Goal: Find specific page/section

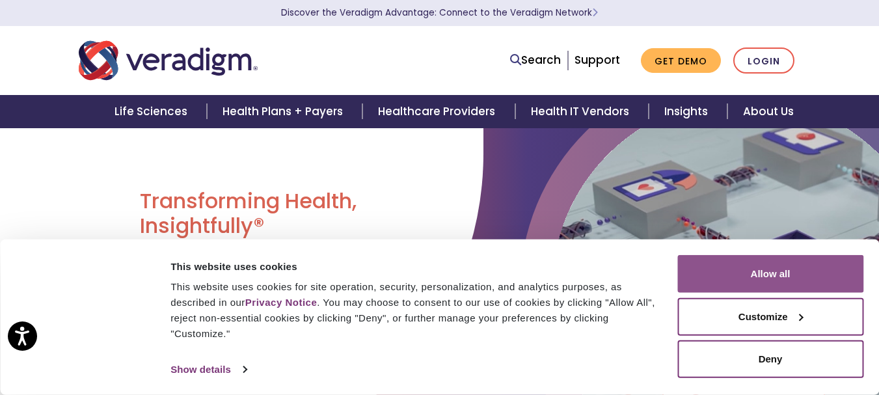
click at [771, 269] on button "Allow all" at bounding box center [771, 274] width 186 height 38
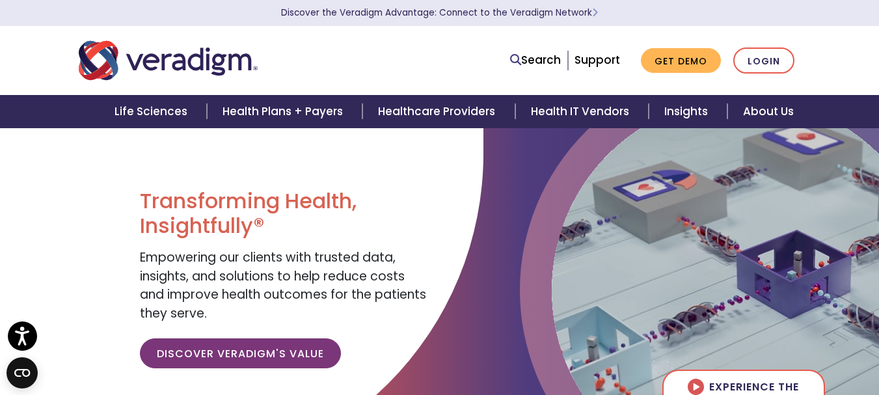
scroll to position [195, 0]
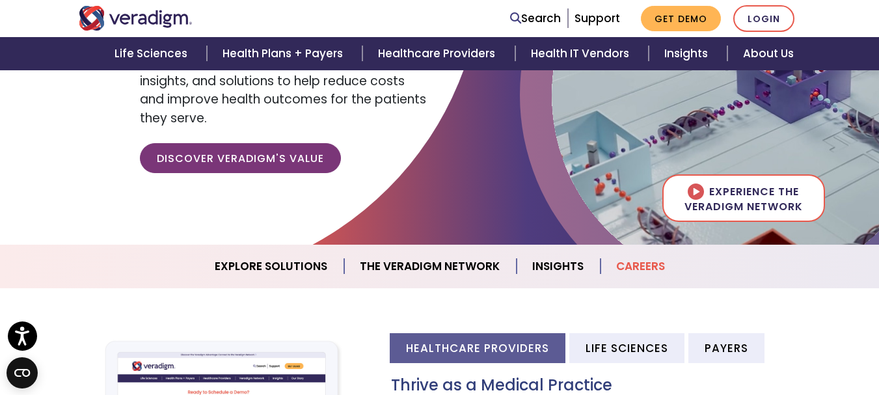
click at [652, 264] on link "Careers" at bounding box center [641, 266] width 80 height 33
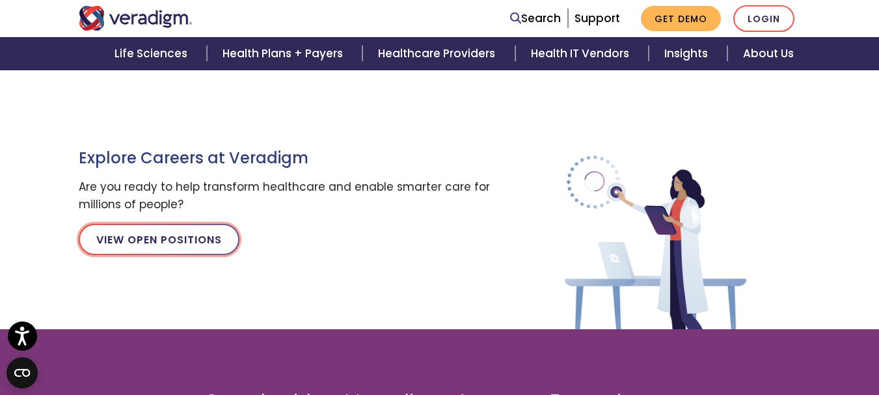
click at [135, 251] on link "View Open Positions" at bounding box center [159, 239] width 161 height 31
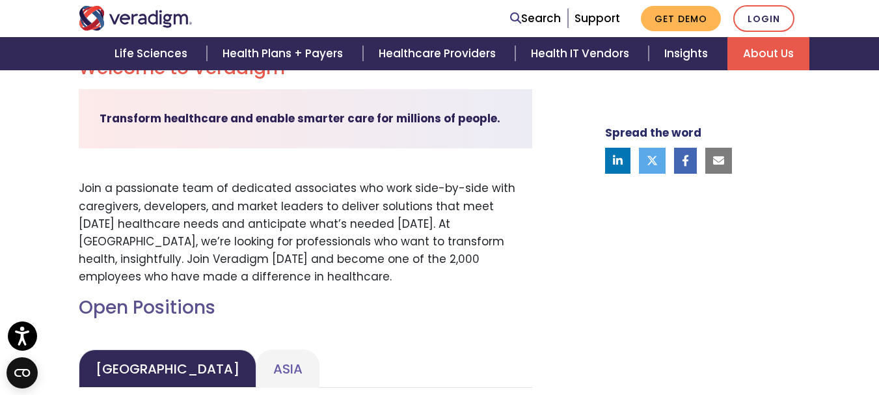
scroll to position [586, 0]
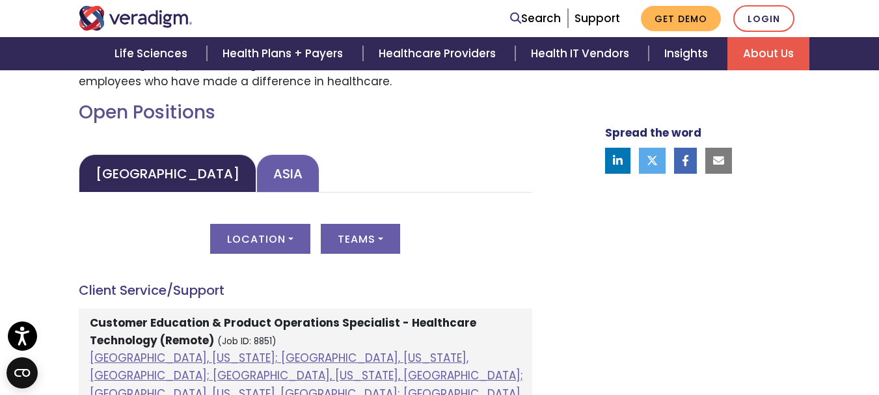
click at [256, 172] on link "Asia" at bounding box center [287, 173] width 63 height 38
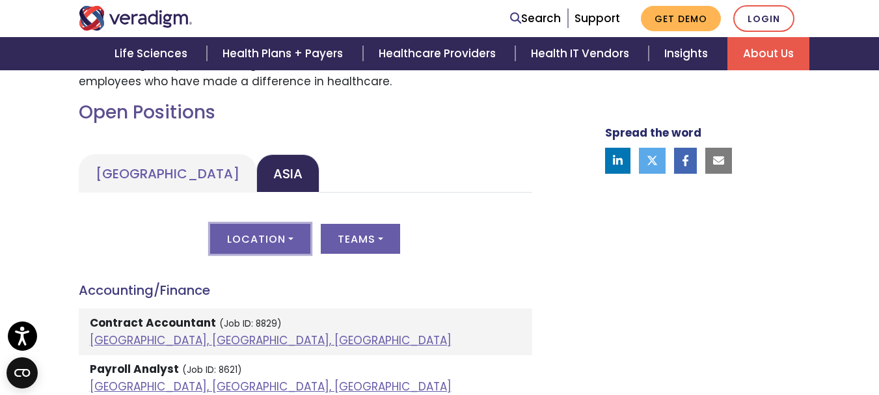
click at [259, 243] on button "Location" at bounding box center [260, 239] width 100 height 30
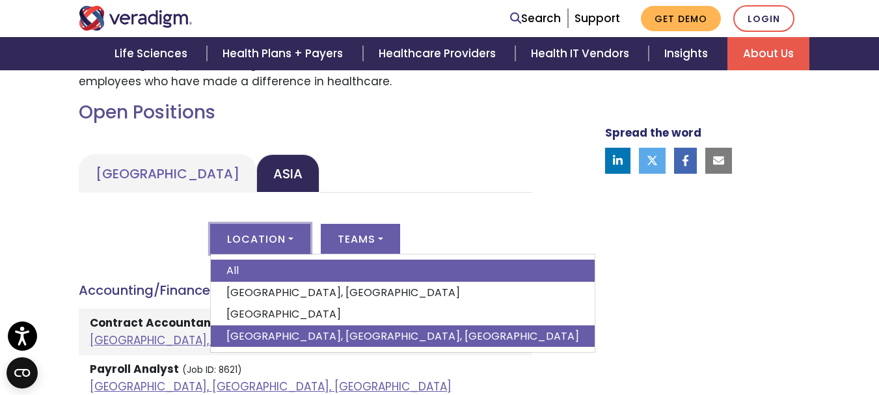
click at [279, 340] on link "Pune, Maharashtra, India" at bounding box center [403, 336] width 384 height 22
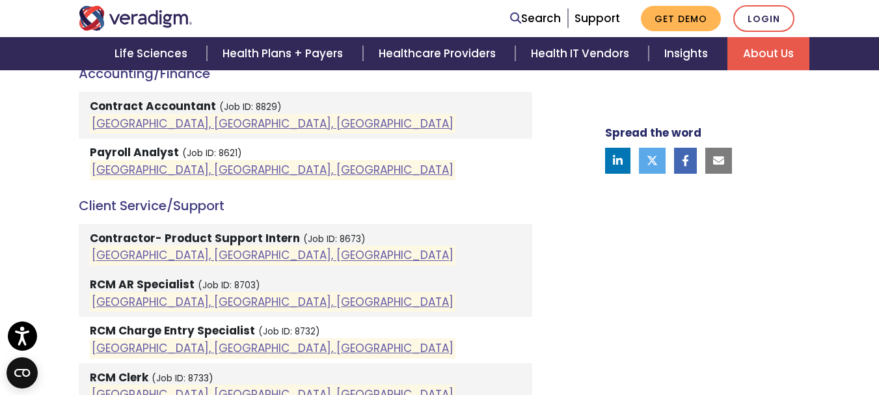
scroll to position [976, 0]
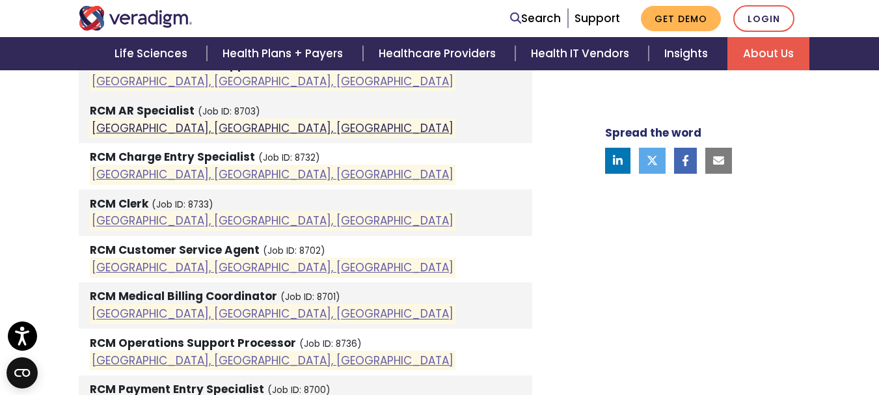
click at [174, 130] on link "Pune, Maharashtra, India" at bounding box center [273, 128] width 362 height 16
